Goal: Communication & Community: Answer question/provide support

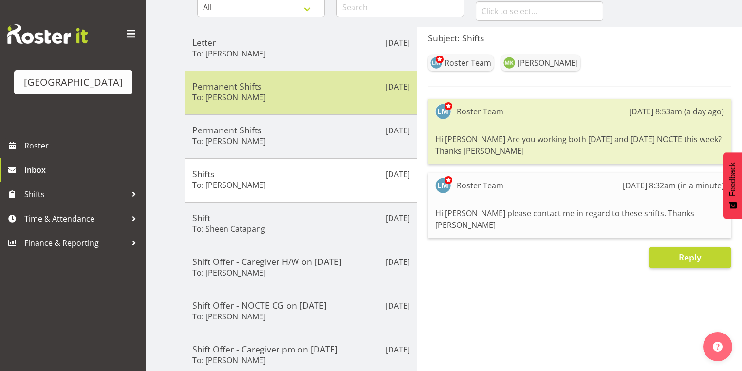
scroll to position [117, 0]
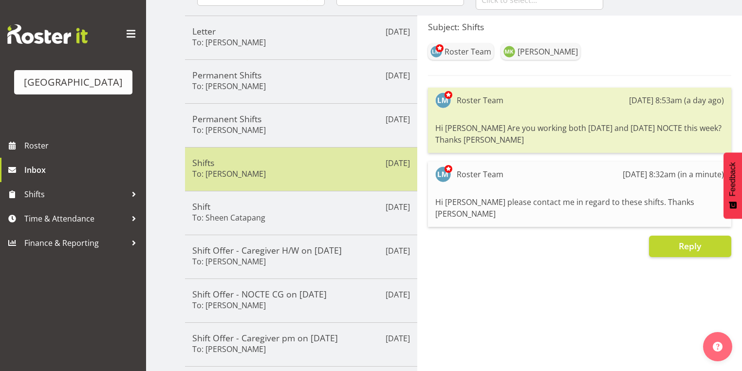
click at [311, 164] on h5 "Shifts" at bounding box center [301, 162] width 218 height 11
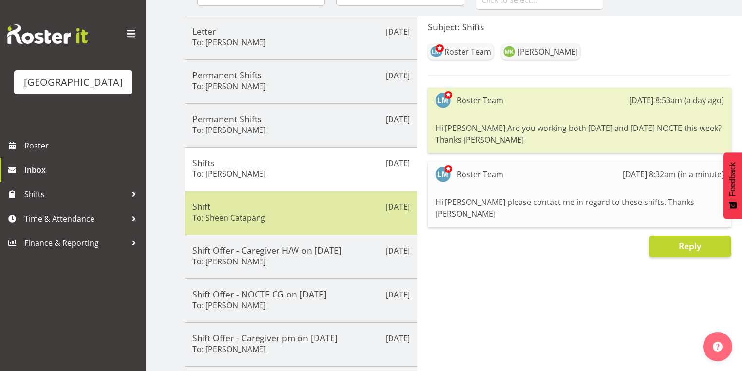
click at [310, 210] on div "Shift To: Sheen Catapang" at bounding box center [301, 213] width 218 height 24
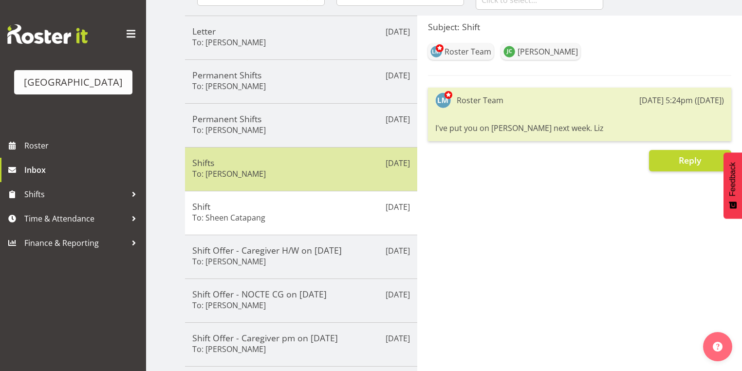
click at [301, 171] on div "Shifts To: Maria Kuraem" at bounding box center [301, 169] width 218 height 24
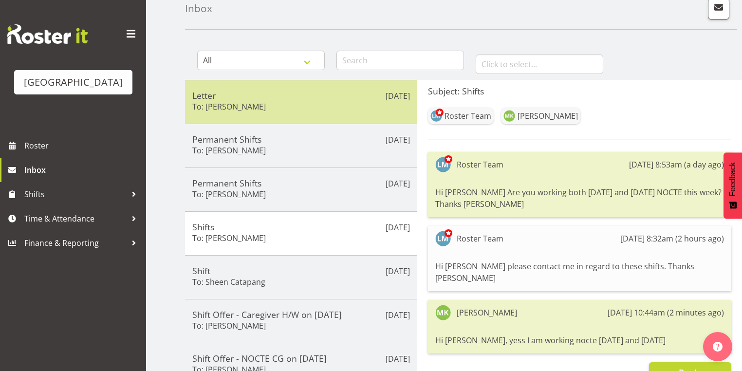
scroll to position [0, 0]
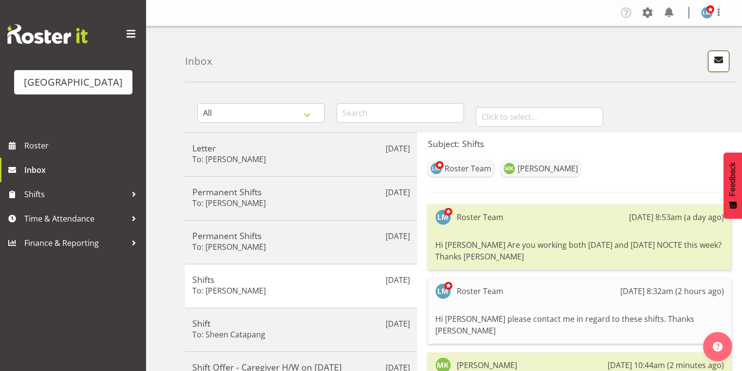
click at [717, 57] on span "button" at bounding box center [718, 60] width 13 height 13
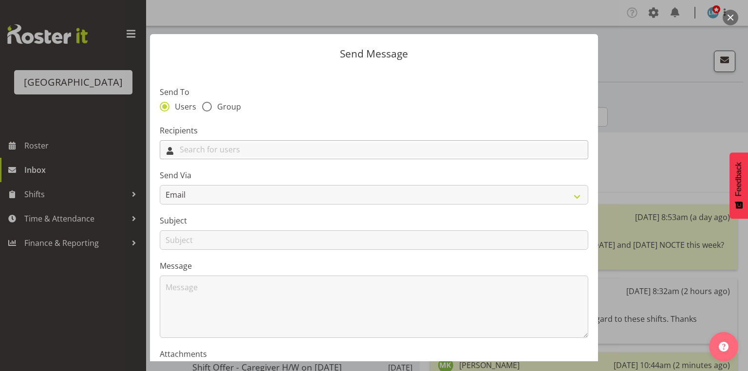
click at [427, 151] on input "text" at bounding box center [373, 149] width 427 height 15
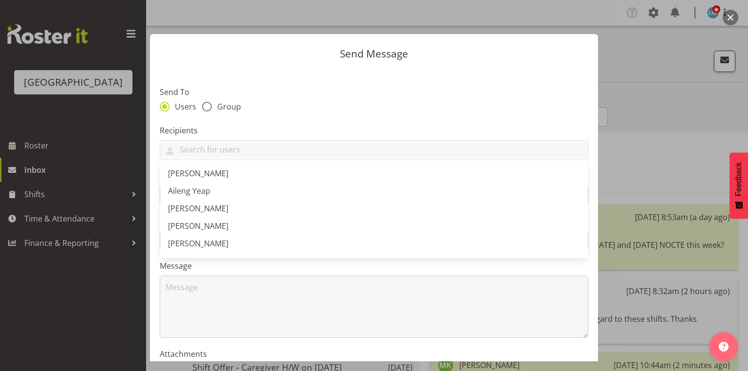
click at [731, 15] on button "button" at bounding box center [730, 18] width 16 height 16
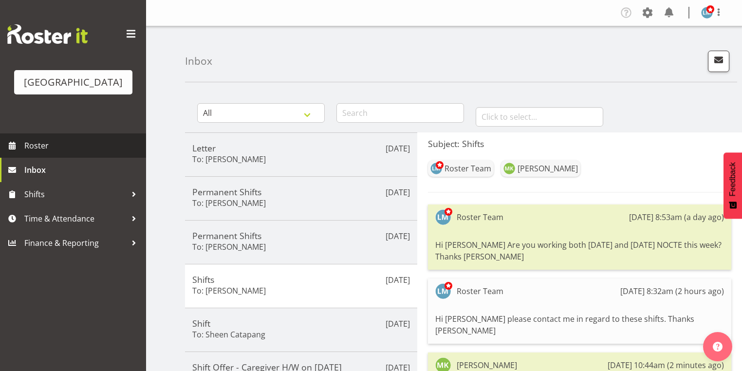
click at [42, 153] on span "Roster" at bounding box center [82, 145] width 117 height 15
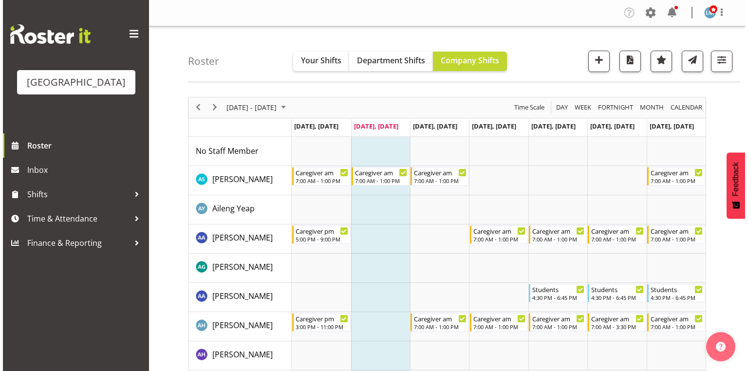
scroll to position [117, 0]
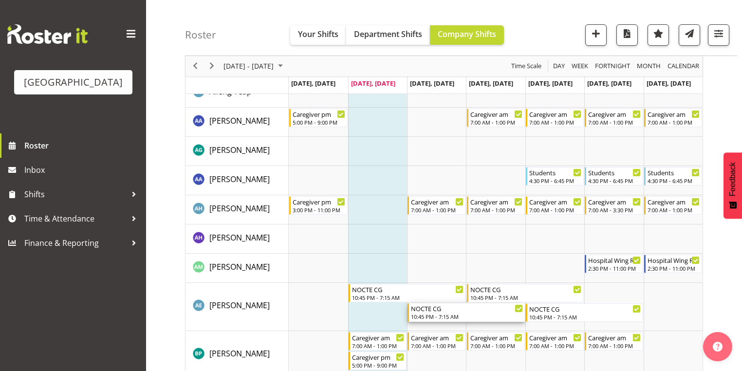
click at [428, 311] on div "NOCTE CG" at bounding box center [467, 308] width 112 height 10
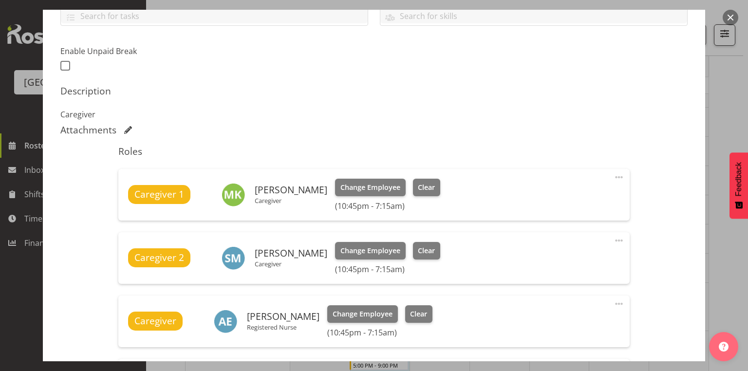
scroll to position [234, 0]
click at [729, 15] on button "button" at bounding box center [730, 18] width 16 height 16
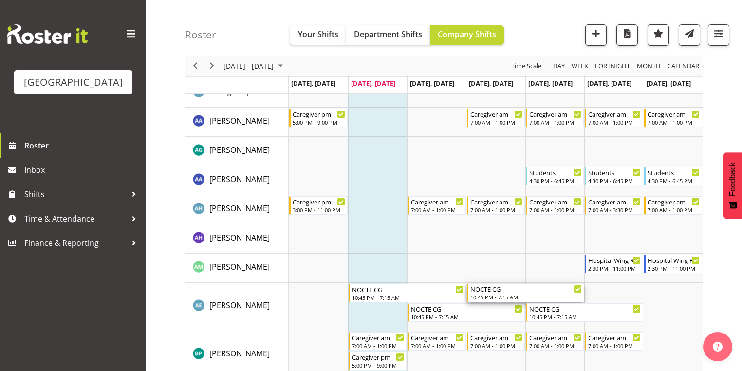
click at [488, 289] on div "NOCTE CG" at bounding box center [526, 289] width 112 height 10
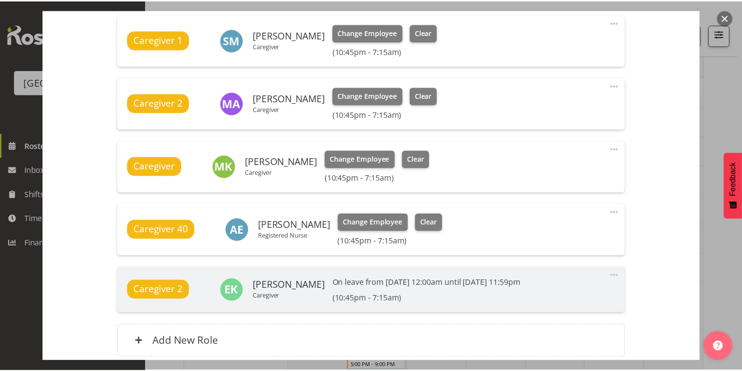
scroll to position [389, 0]
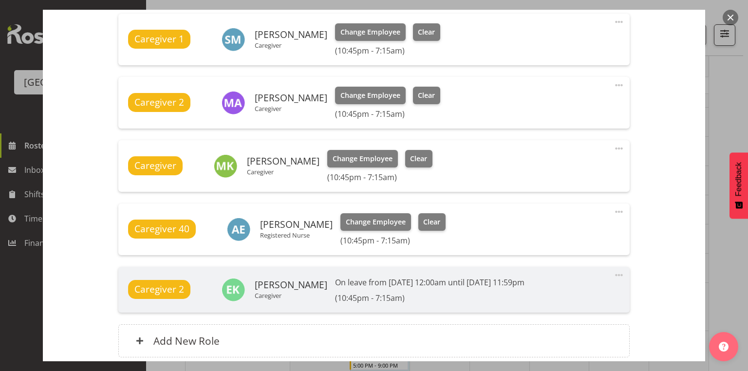
click at [728, 16] on button "button" at bounding box center [730, 18] width 16 height 16
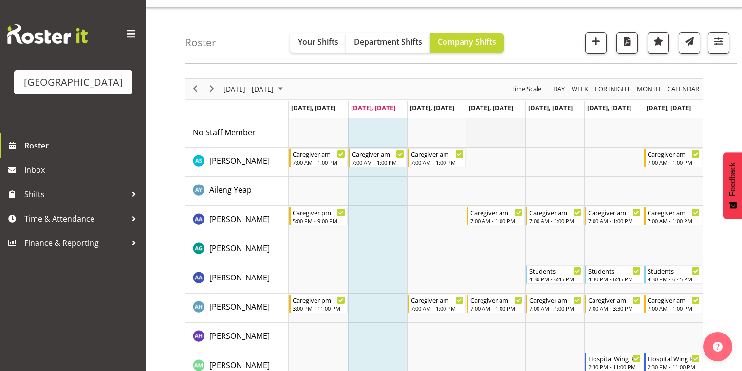
scroll to position [0, 0]
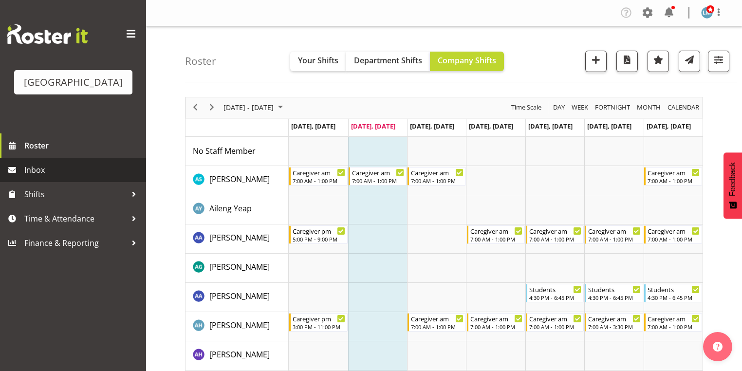
click at [31, 177] on span "Inbox" at bounding box center [82, 170] width 117 height 15
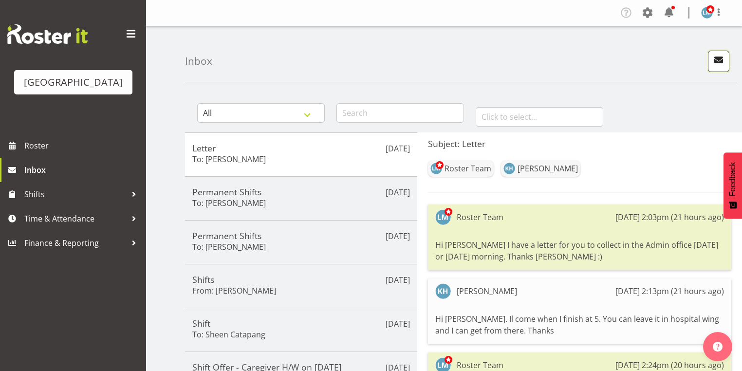
click at [720, 58] on span "button" at bounding box center [718, 60] width 13 height 13
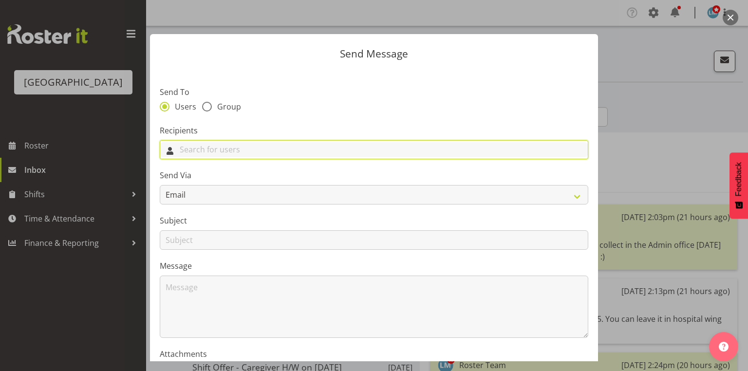
click at [282, 145] on input "text" at bounding box center [373, 149] width 427 height 15
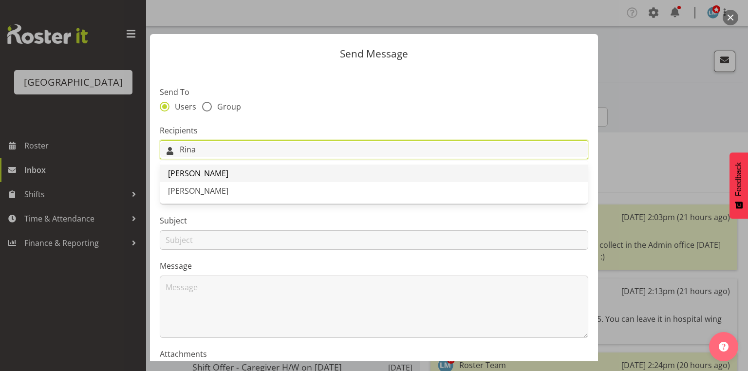
type input "Rina"
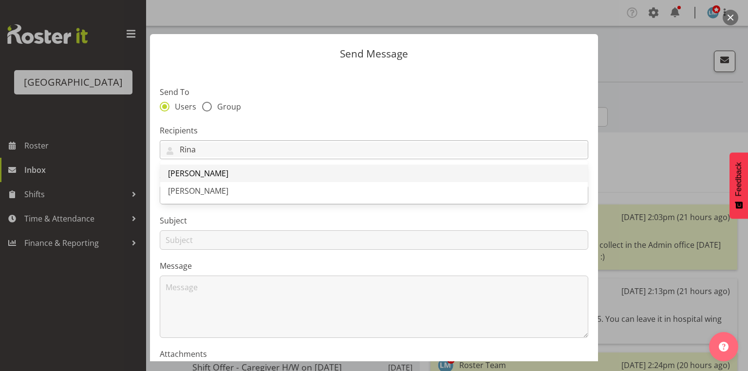
click at [203, 169] on span "[PERSON_NAME]" at bounding box center [198, 173] width 60 height 11
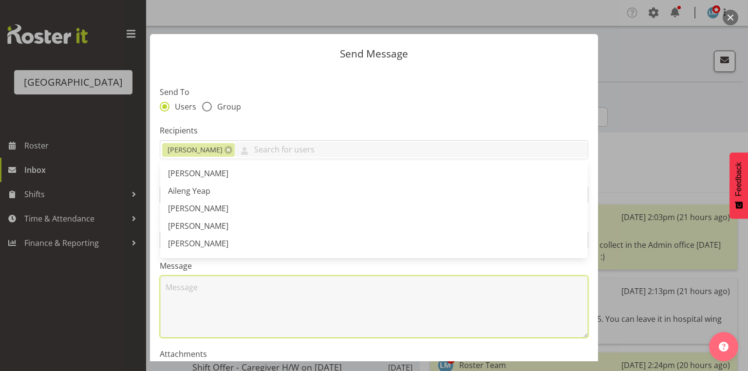
click at [215, 302] on textarea at bounding box center [374, 306] width 428 height 62
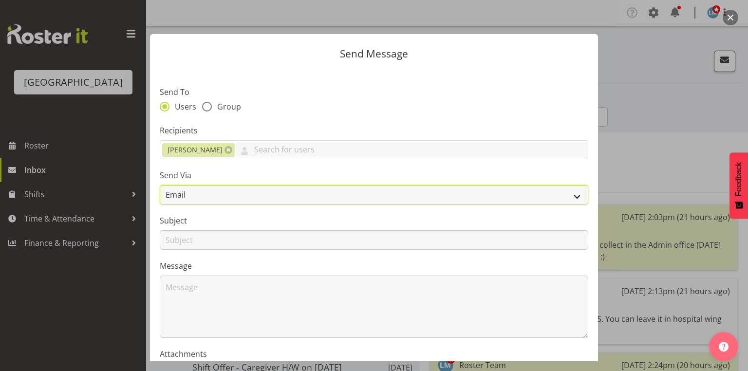
drag, startPoint x: 570, startPoint y: 193, endPoint x: 473, endPoint y: 198, distance: 97.0
click at [570, 193] on select "Email SMS" at bounding box center [374, 194] width 428 height 19
select select "sms"
click at [160, 185] on select "Email SMS" at bounding box center [374, 194] width 428 height 19
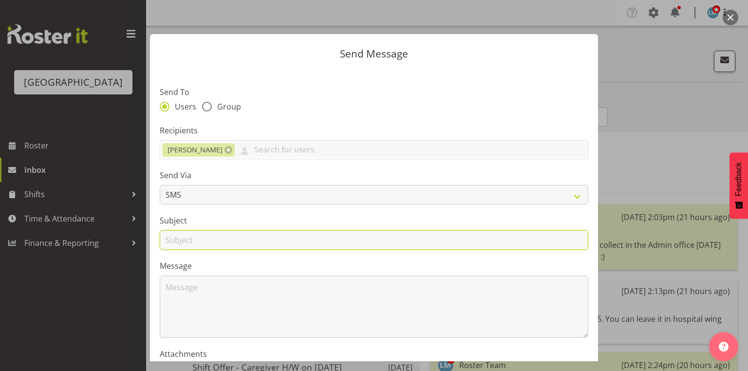
click at [181, 240] on input "text" at bounding box center [374, 239] width 428 height 19
type input "Leave"
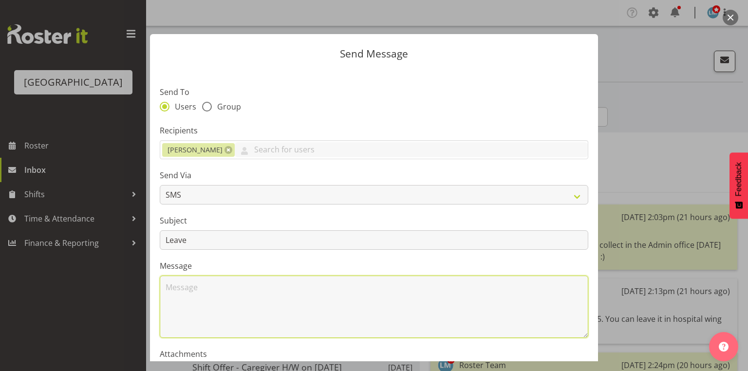
click at [199, 300] on textarea at bounding box center [374, 306] width 428 height 62
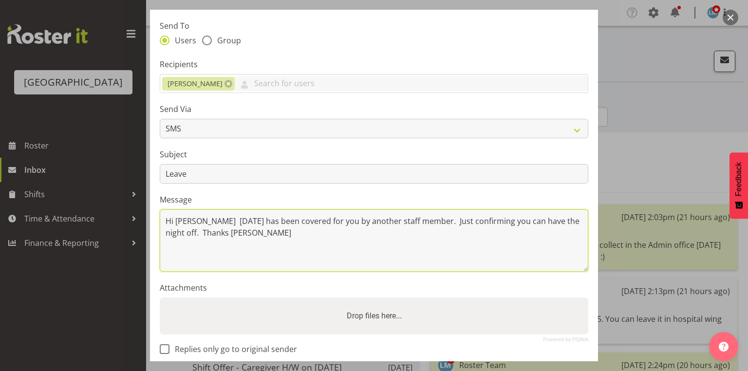
scroll to position [117, 0]
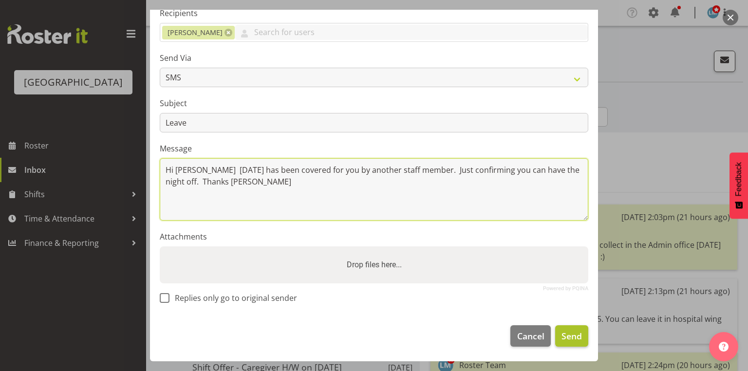
type textarea "Hi Rina This Thursday has been covered for you by another staff member. Just co…"
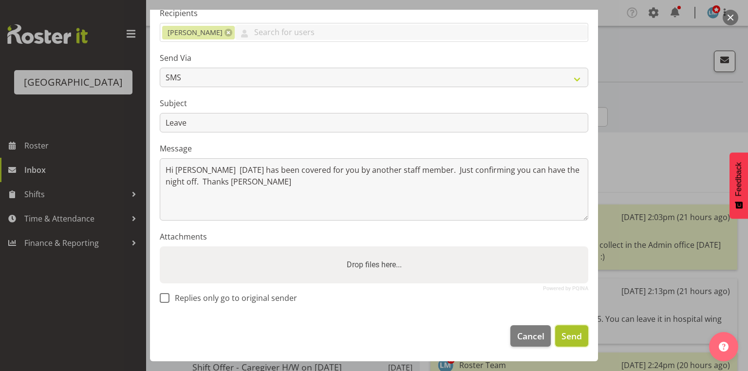
click at [563, 333] on span "Send" at bounding box center [571, 336] width 20 height 13
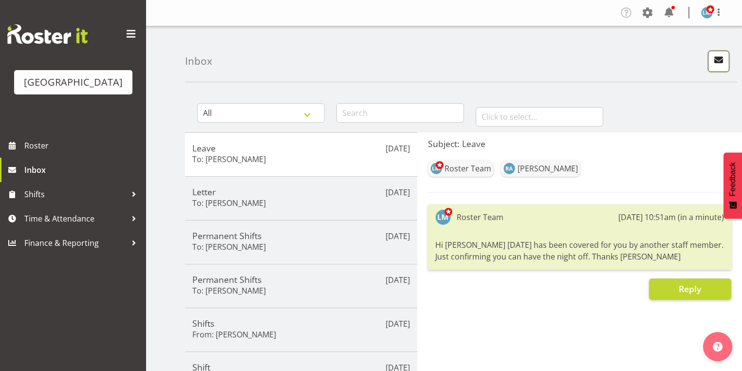
click at [720, 60] on span "button" at bounding box center [718, 60] width 13 height 13
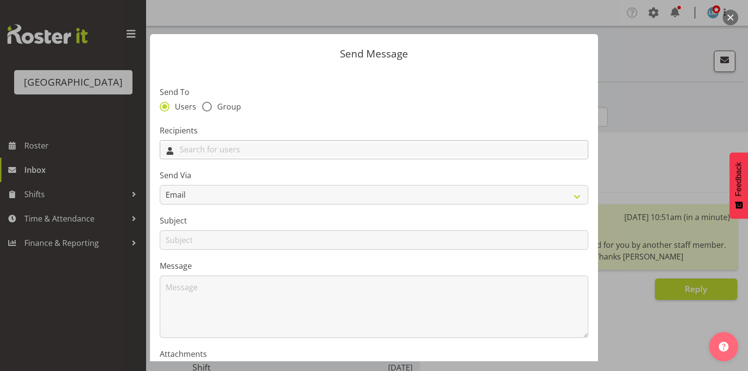
click at [322, 154] on input "text" at bounding box center [373, 149] width 427 height 15
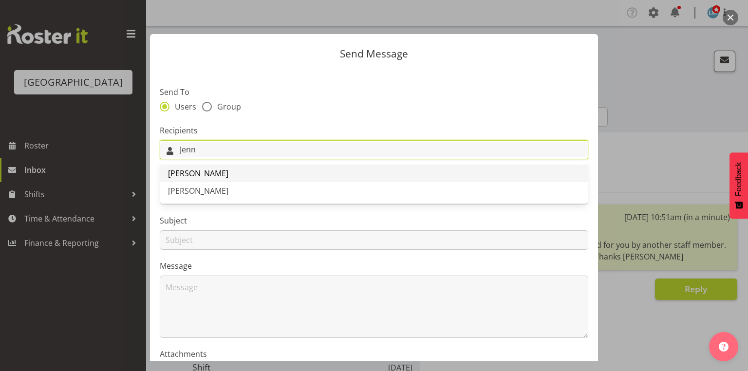
type input "Jenn"
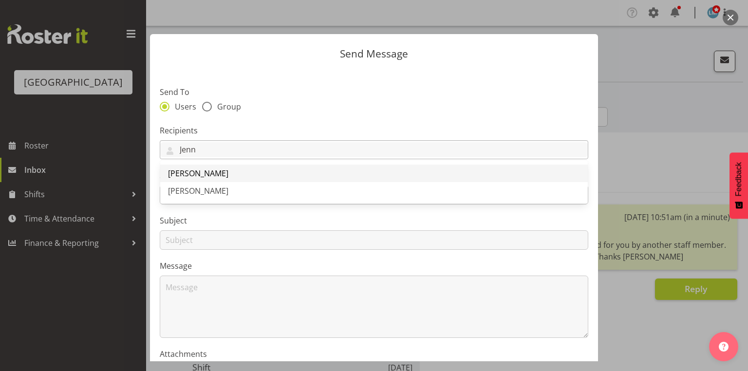
click at [219, 173] on span "Jennifer Santos" at bounding box center [198, 173] width 60 height 11
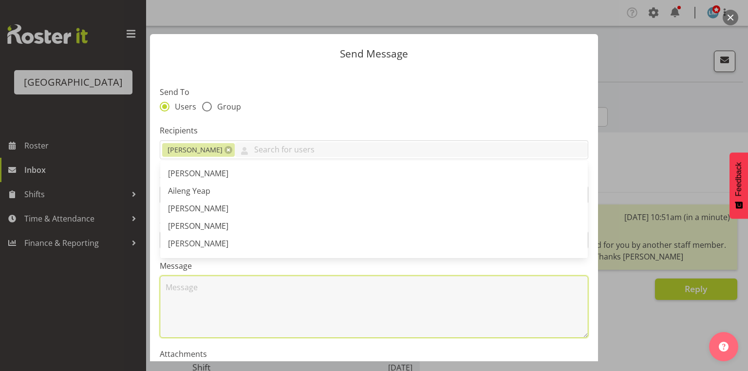
click at [230, 310] on textarea at bounding box center [374, 306] width 428 height 62
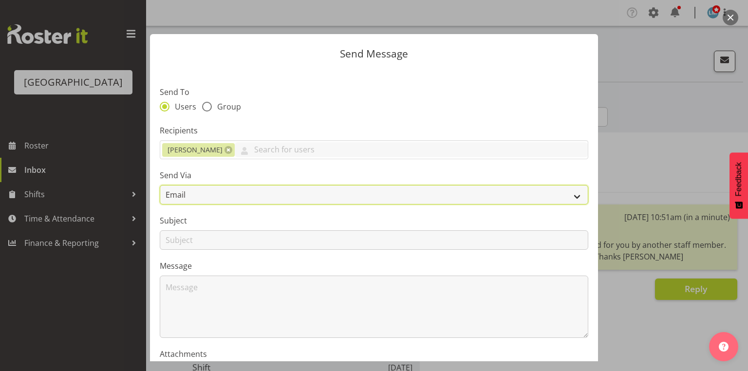
click at [570, 196] on select "Email SMS" at bounding box center [374, 194] width 428 height 19
select select "sms"
click at [160, 185] on select "Email SMS" at bounding box center [374, 194] width 428 height 19
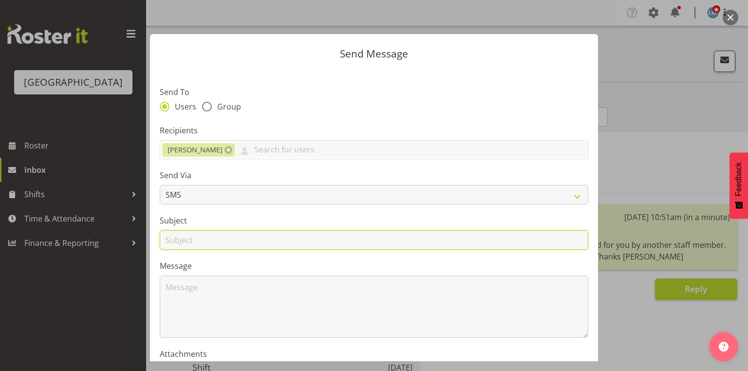
click at [173, 240] on input "text" at bounding box center [374, 239] width 428 height 19
type input "Shifts"
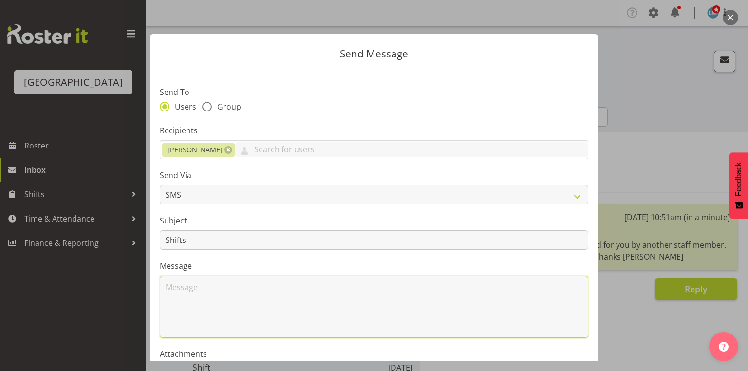
click at [215, 295] on textarea at bounding box center [374, 306] width 428 height 62
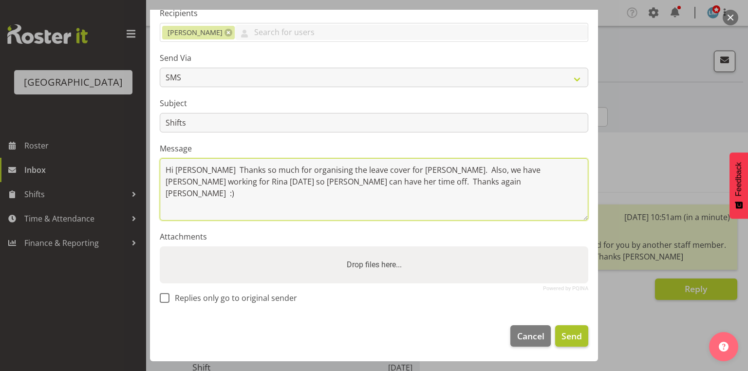
type textarea "Hi Jenny Thanks so much for organising the leave cover for Masi. Also, we have …"
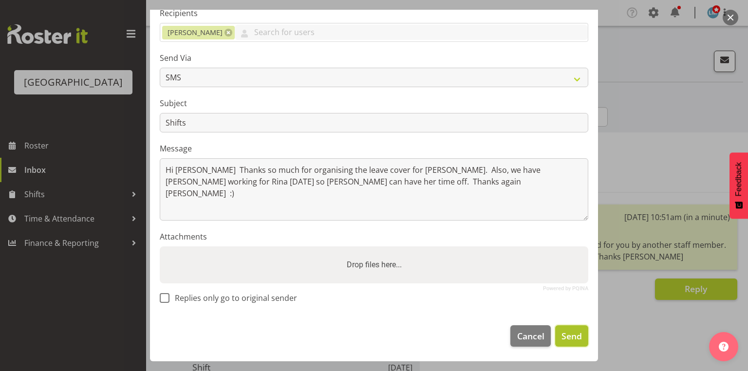
click at [561, 333] on span "Send" at bounding box center [571, 336] width 20 height 13
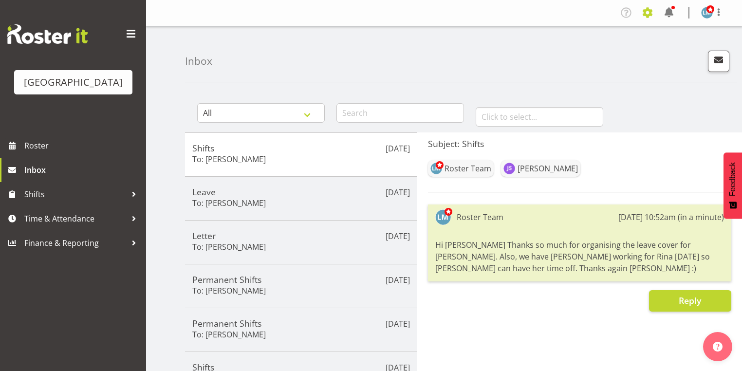
click at [648, 12] on span at bounding box center [648, 13] width 16 height 16
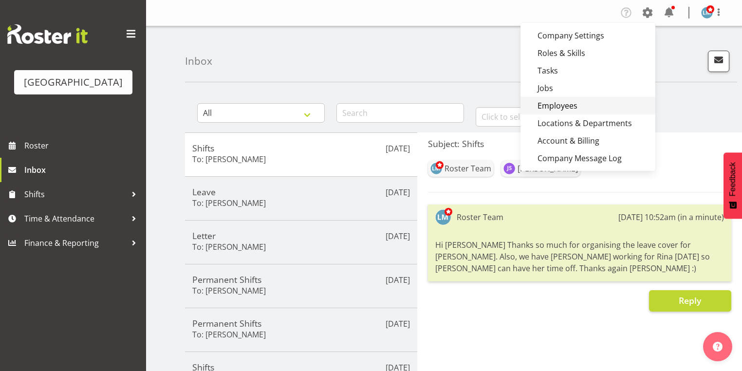
click at [552, 106] on link "Employees" at bounding box center [587, 106] width 135 height 18
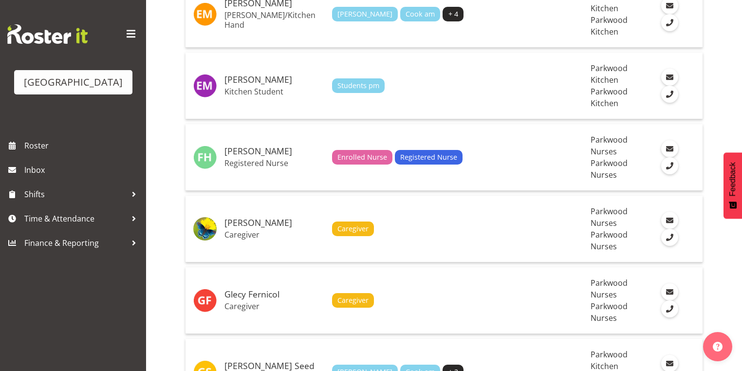
scroll to position [2219, 0]
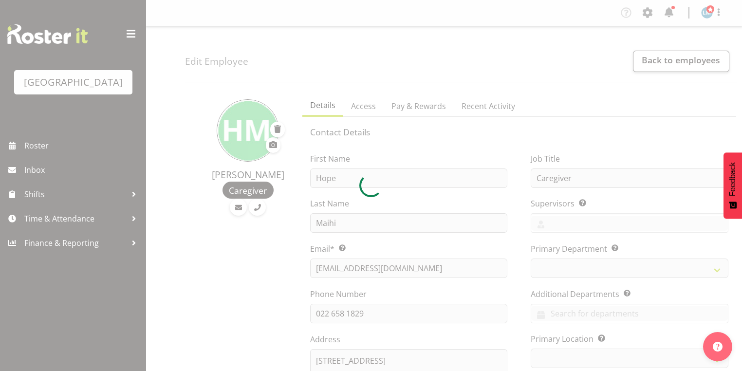
select select "TimelineWeek"
select select
select select "102"
select select "104"
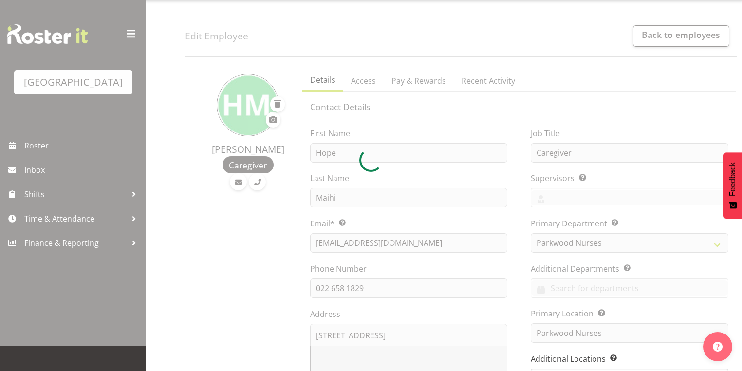
scroll to position [39, 0]
